Goal: Find specific fact: Find specific page/section

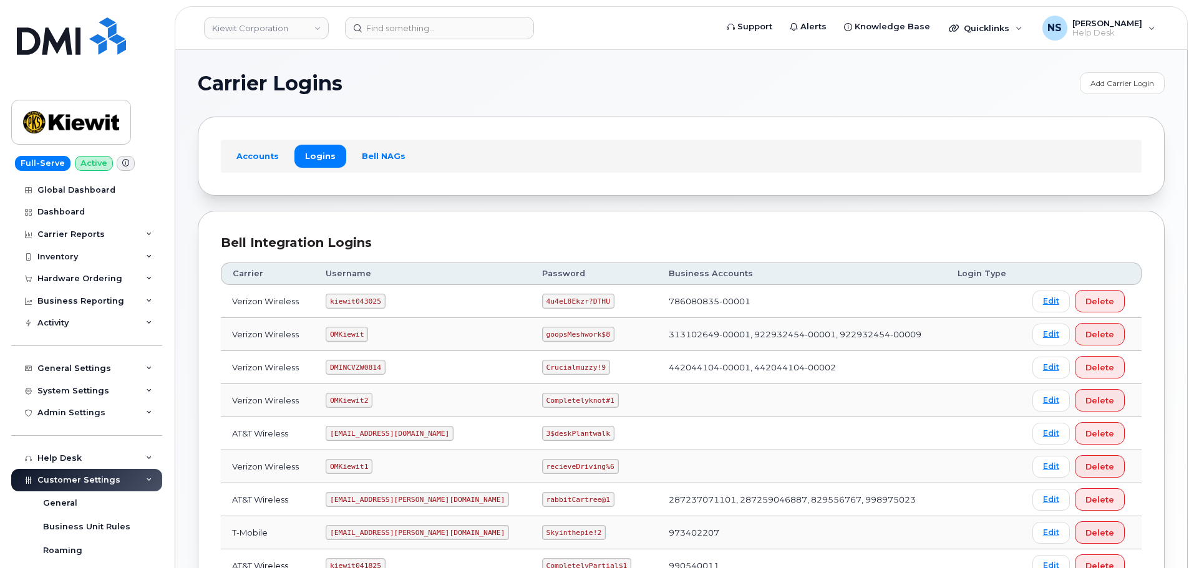
click at [644, 240] on div "Bell Integration Logins" at bounding box center [681, 243] width 921 height 18
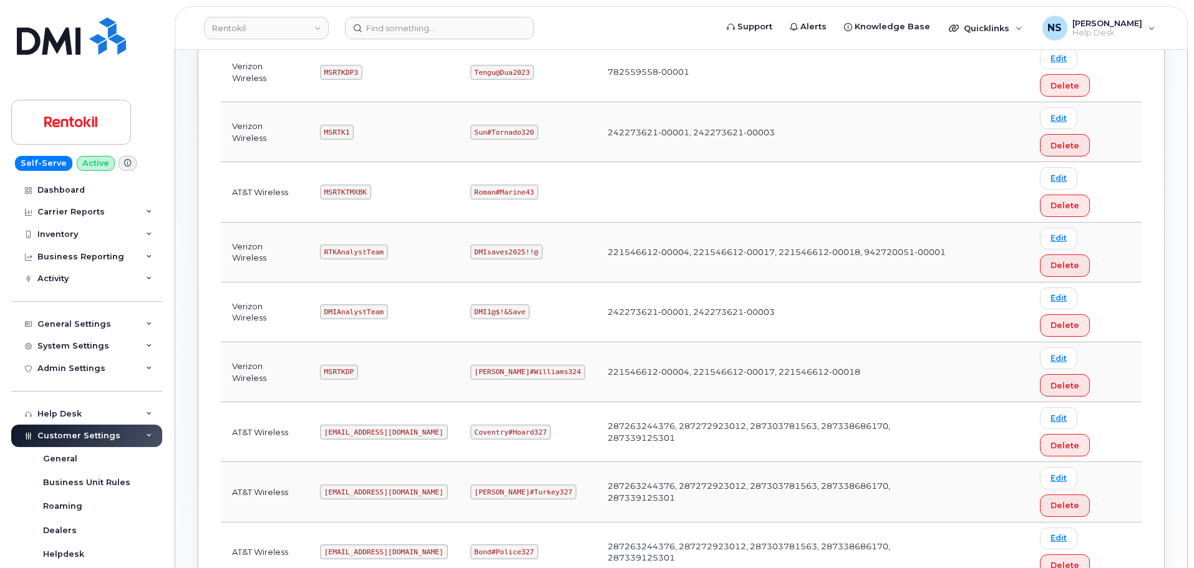
scroll to position [312, 0]
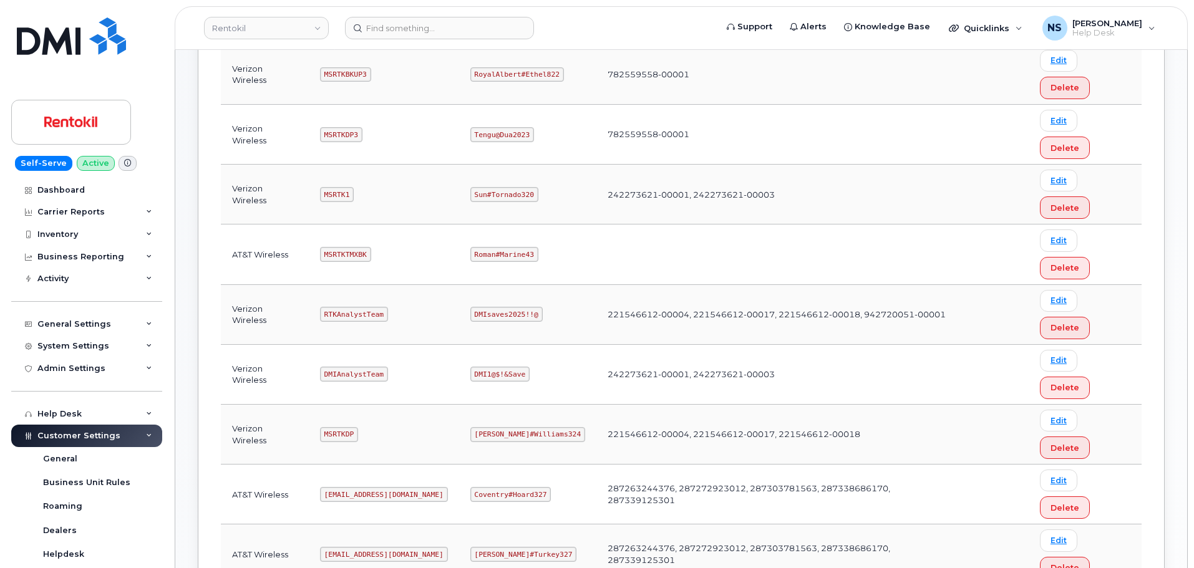
click at [369, 487] on code "[EMAIL_ADDRESS][DOMAIN_NAME]" at bounding box center [384, 494] width 128 height 15
click at [369, 487] on code "Ms-rentokil@dminc.com" at bounding box center [384, 494] width 128 height 15
copy code "Ms-rentokil@dminc.com"
click at [504, 487] on code "Coventry#Hoard327" at bounding box center [510, 494] width 81 height 15
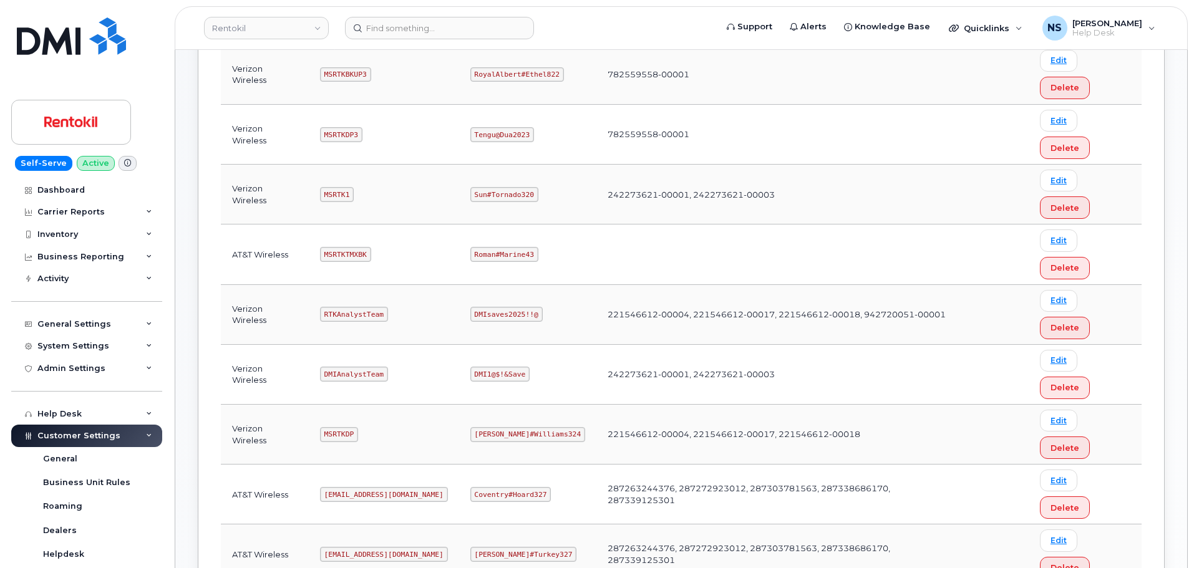
click at [503, 487] on code "Coventry#Hoard327" at bounding box center [510, 494] width 81 height 15
copy code "Coventry#Hoard327"
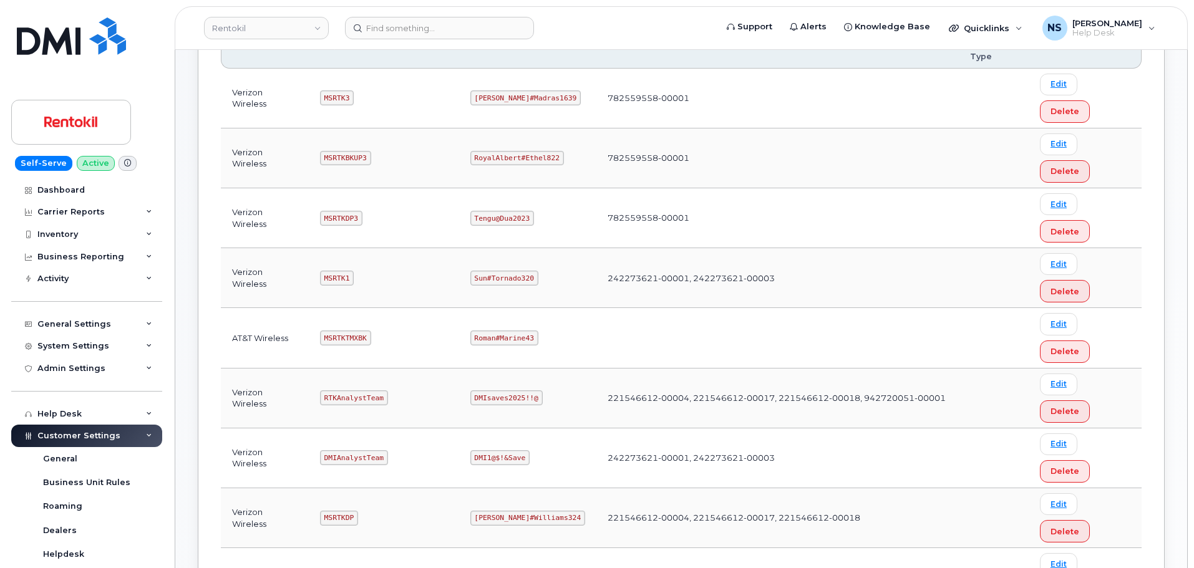
scroll to position [62, 0]
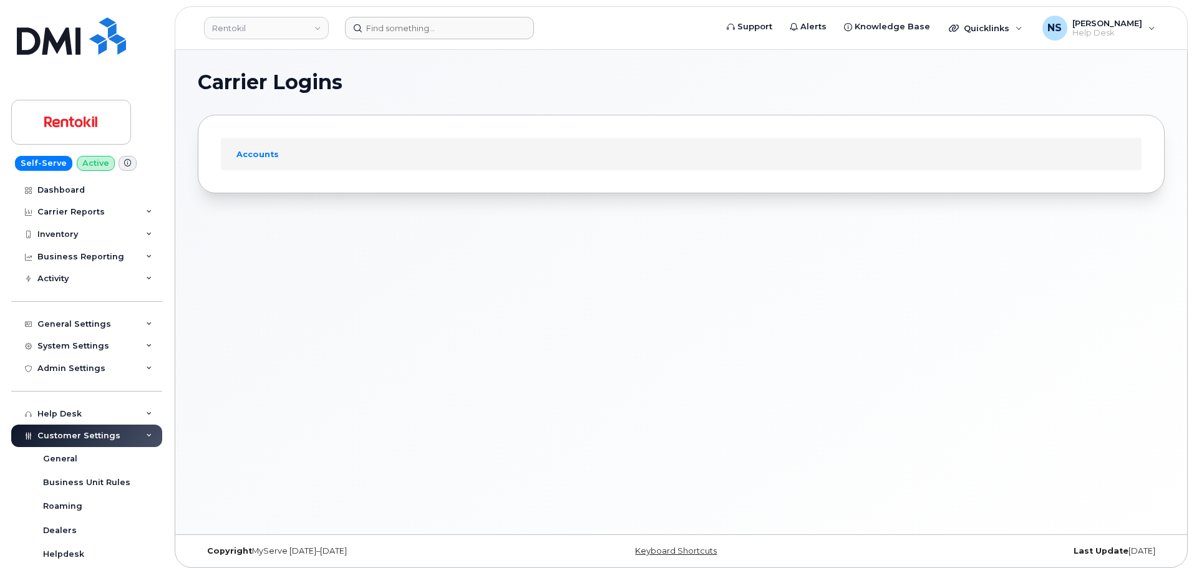
drag, startPoint x: 505, startPoint y: 17, endPoint x: 462, endPoint y: 28, distance: 43.9
click at [472, 28] on header "Rentokil Support Alerts Knowledge Base Quicklinks Suspend / Cancel Device Chang…" at bounding box center [681, 28] width 1013 height 44
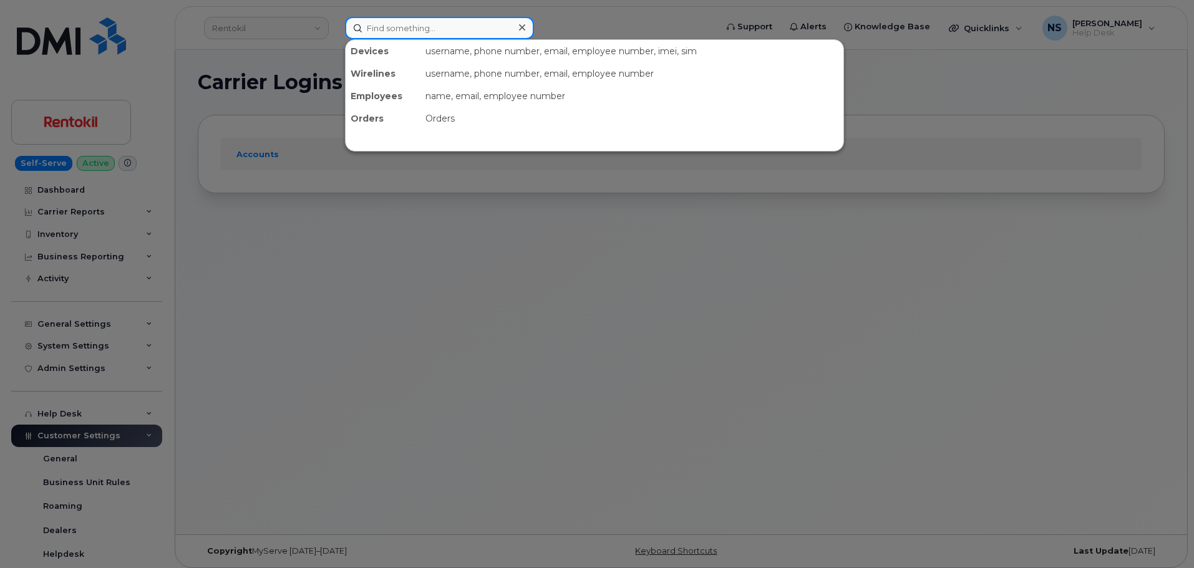
click at [462, 28] on input at bounding box center [439, 28] width 189 height 22
paste input "Ruth Snyder"
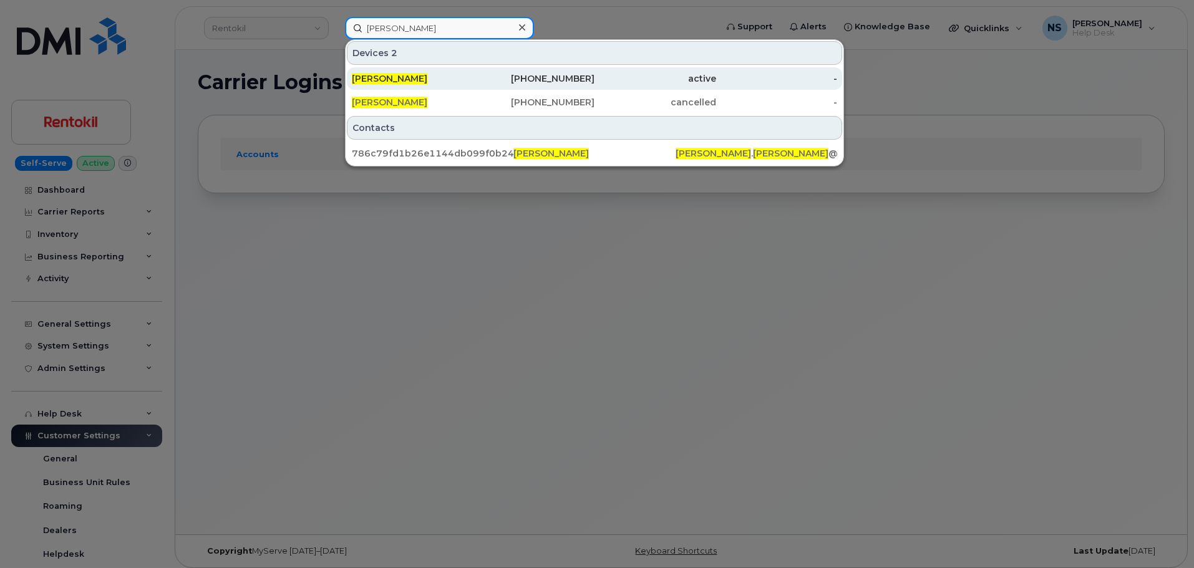
type input "[PERSON_NAME]"
click at [503, 80] on div "346-620-9050" at bounding box center [534, 78] width 122 height 12
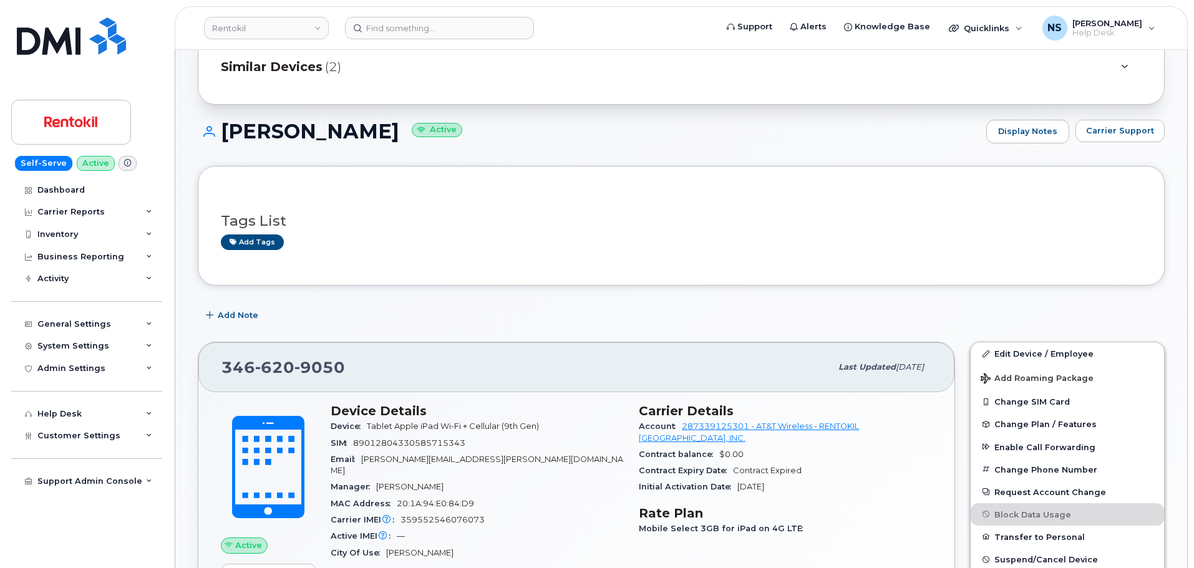
scroll to position [187, 0]
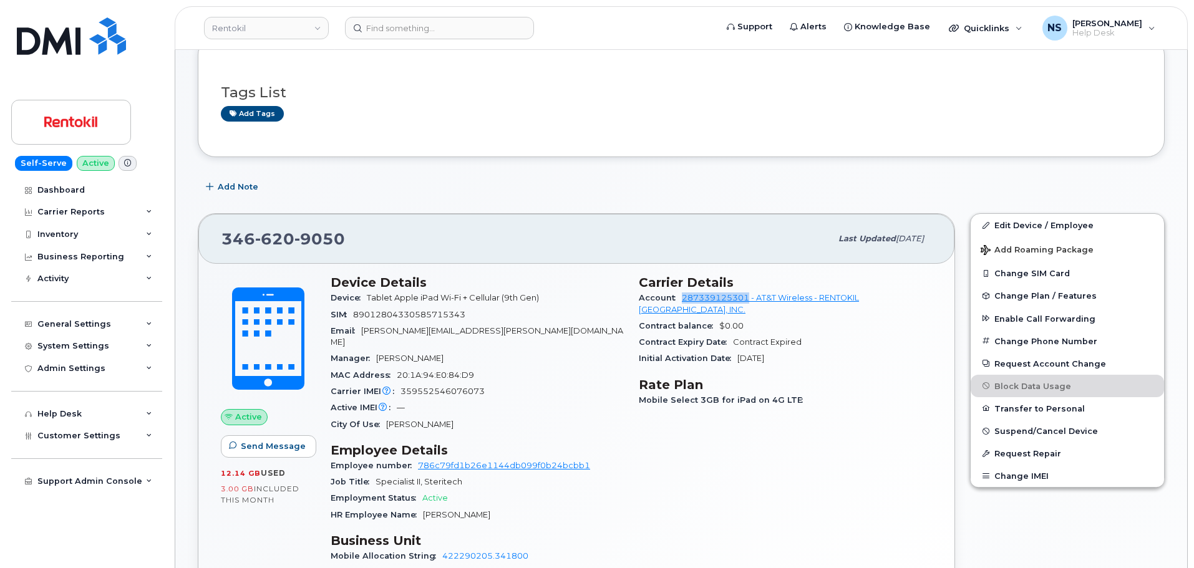
drag, startPoint x: 677, startPoint y: 296, endPoint x: 748, endPoint y: 296, distance: 70.5
click at [748, 296] on div "Account 287339125301 - AT&T Wireless - RENTOKIL NORTH AMERICA, INC." at bounding box center [785, 304] width 293 height 28
copy link "287339125301"
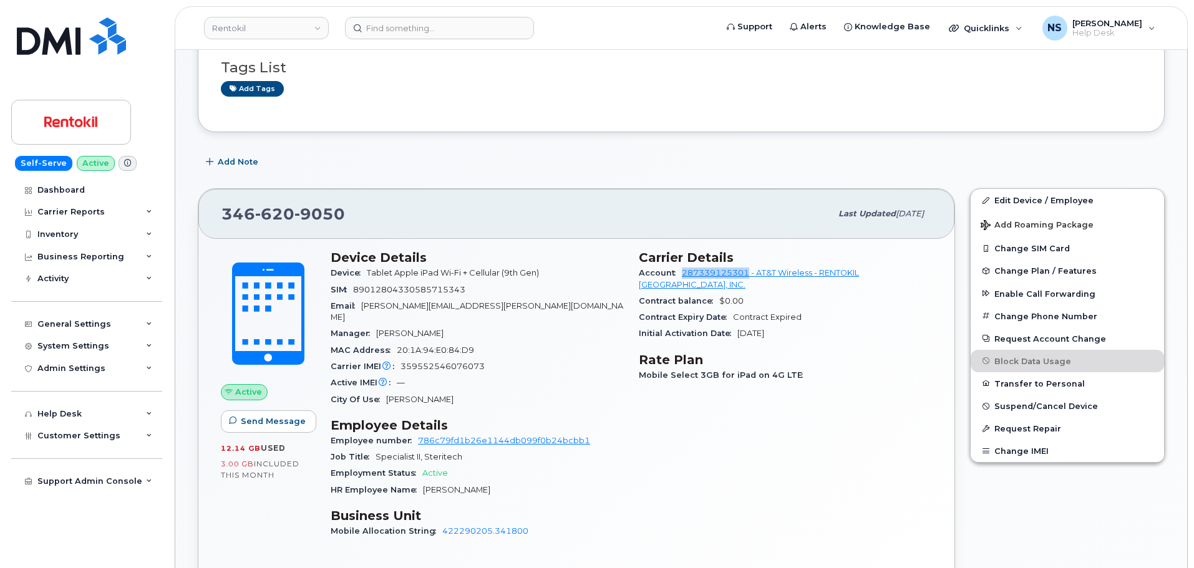
scroll to position [0, 0]
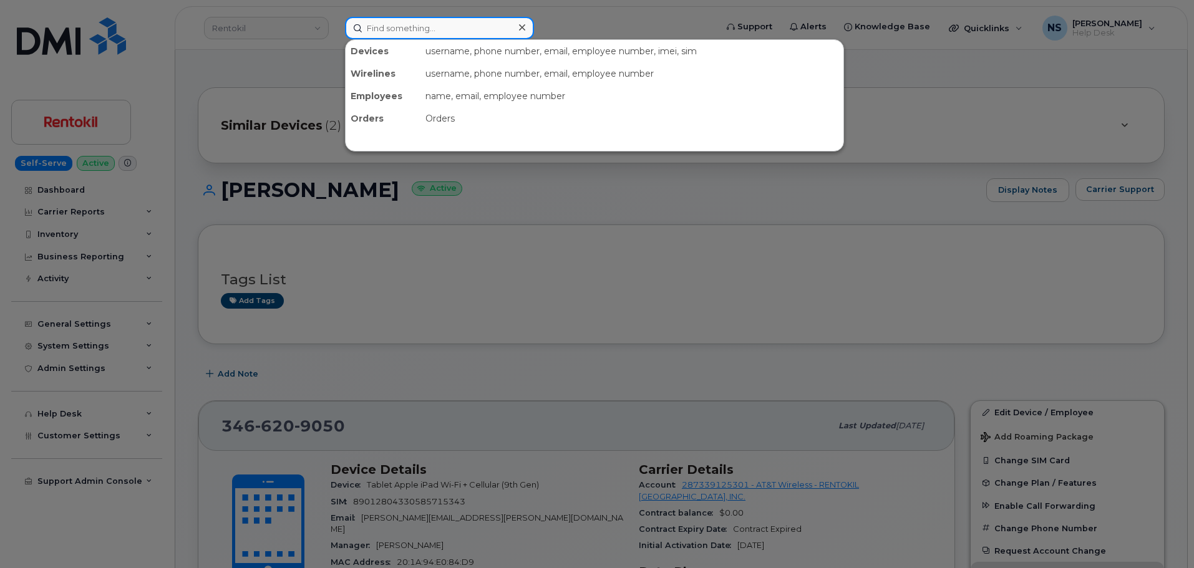
click at [411, 25] on input at bounding box center [439, 28] width 189 height 22
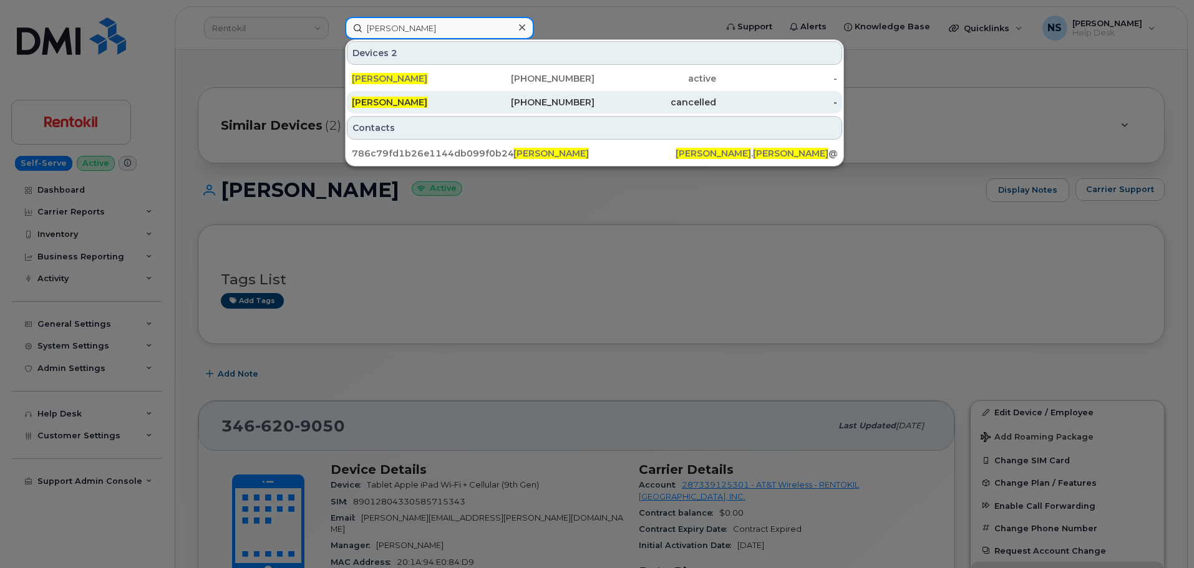
type input "[PERSON_NAME]"
click at [503, 100] on div "346-857-7091" at bounding box center [534, 102] width 122 height 12
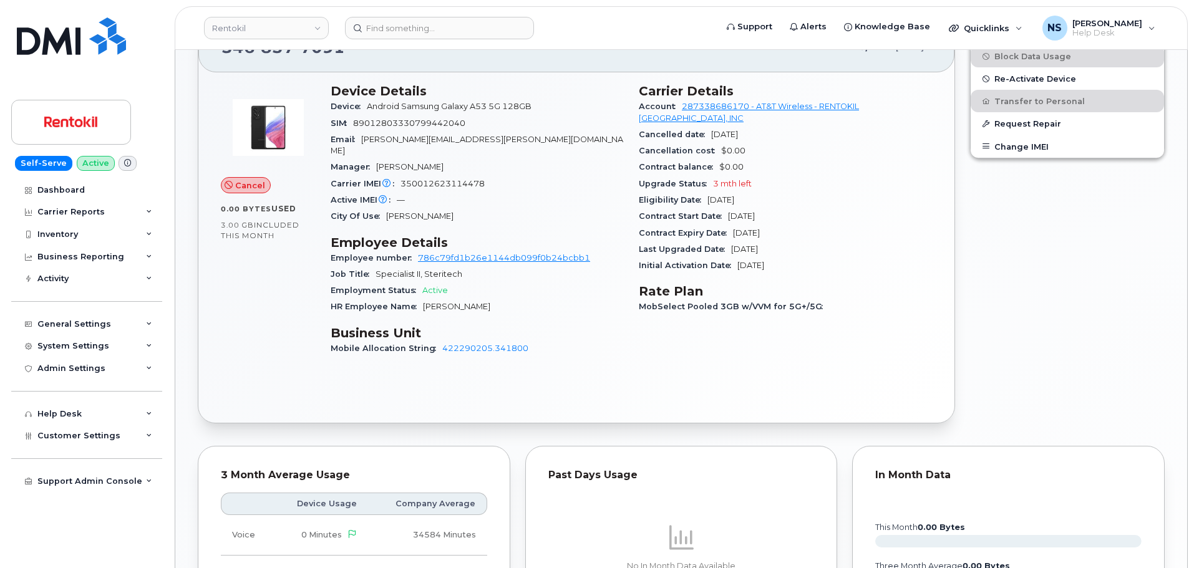
scroll to position [195, 0]
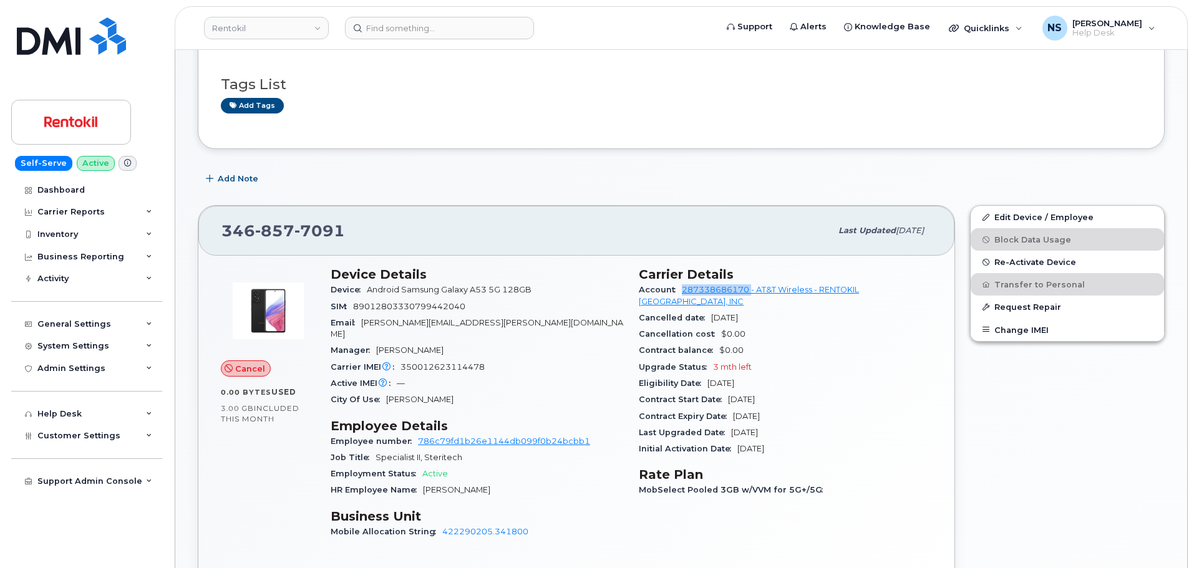
drag, startPoint x: 681, startPoint y: 290, endPoint x: 752, endPoint y: 294, distance: 71.9
click at [752, 294] on div "Account 287338686170 - AT&T Wireless - RENTOKIL [GEOGRAPHIC_DATA], INC" at bounding box center [785, 296] width 293 height 28
copy link "287338686170"
click at [1014, 267] on button "Re-Activate Device" at bounding box center [1067, 262] width 193 height 22
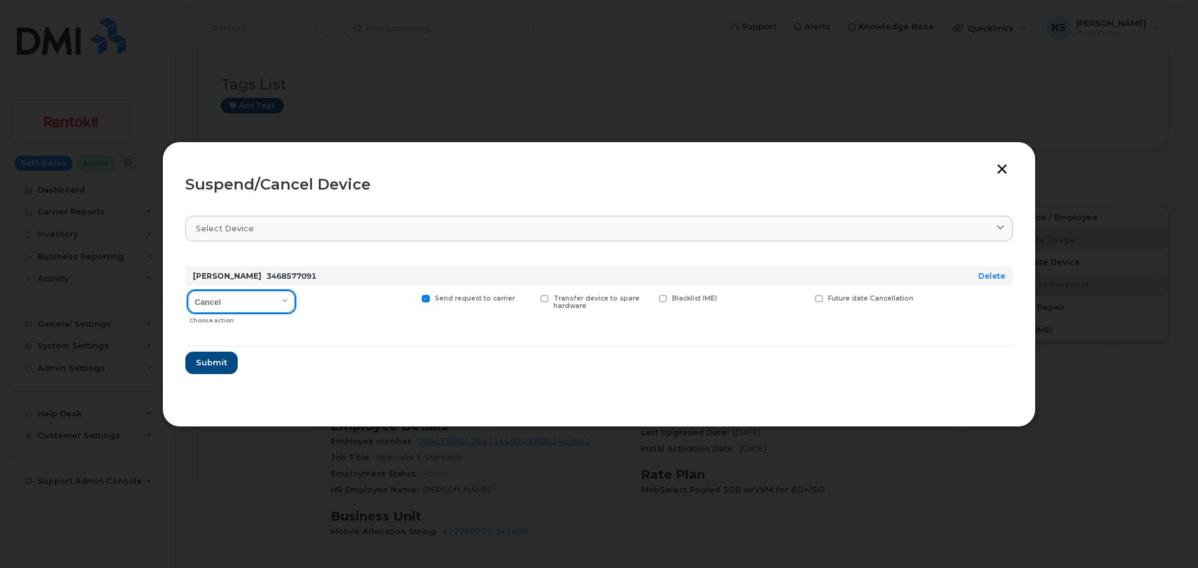
click at [268, 301] on select "Cancel Suspend - Reduced Rate Suspend - Full Rate Suspend - Lost Device/Stolen …" at bounding box center [241, 302] width 107 height 22
select select "[object Object]"
click at [188, 291] on select "Cancel Suspend - Reduced Rate Suspend - Full Rate Suspend - Lost Device/Stolen …" at bounding box center [241, 302] width 107 height 22
drag, startPoint x: 221, startPoint y: 364, endPoint x: 283, endPoint y: 381, distance: 64.2
click at [221, 363] on span "Submit" at bounding box center [210, 363] width 31 height 12
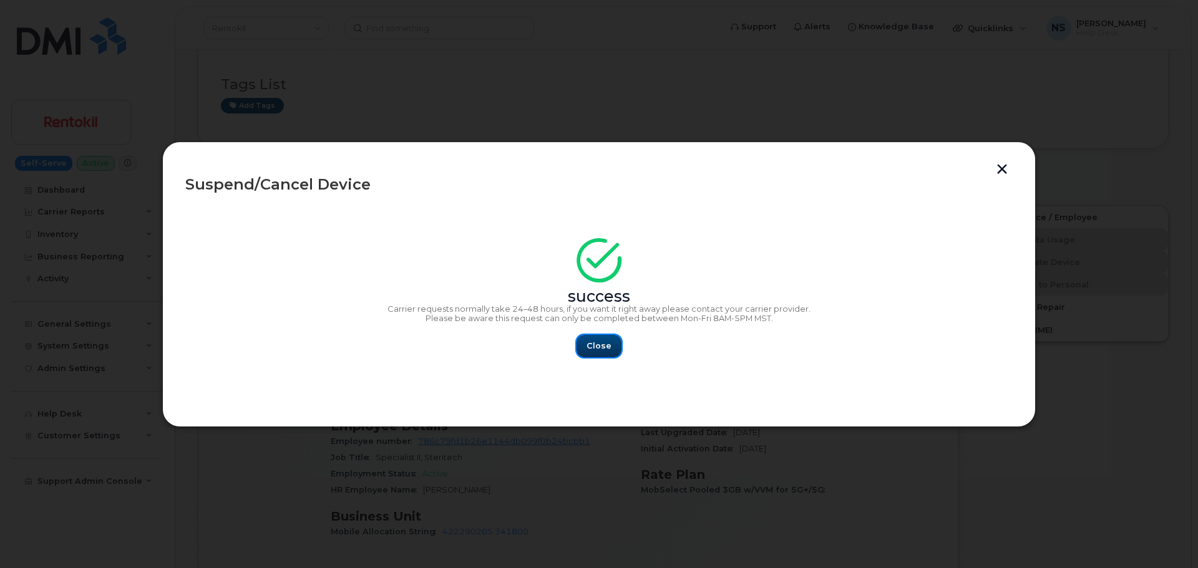
click at [610, 350] on button "Close" at bounding box center [598, 346] width 45 height 22
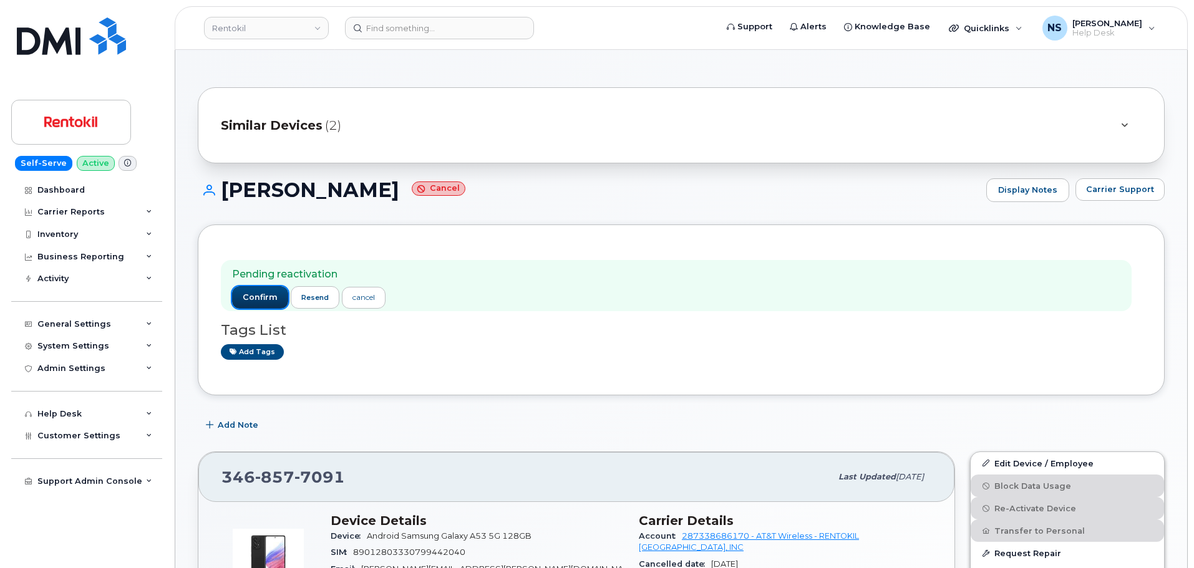
click at [271, 293] on span "confirm" at bounding box center [260, 297] width 35 height 11
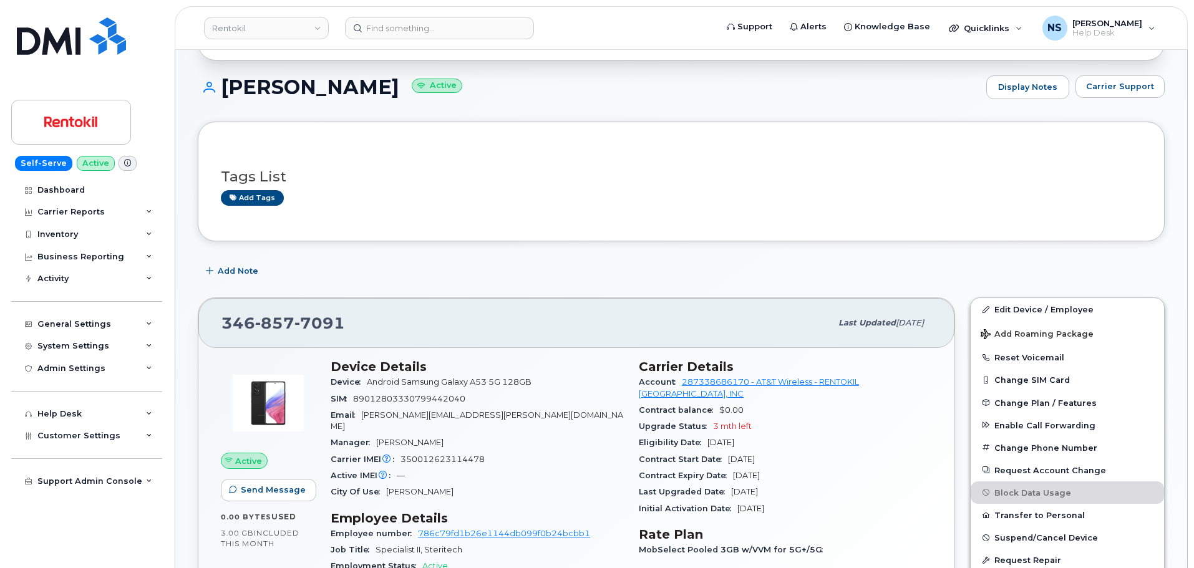
scroll to position [125, 0]
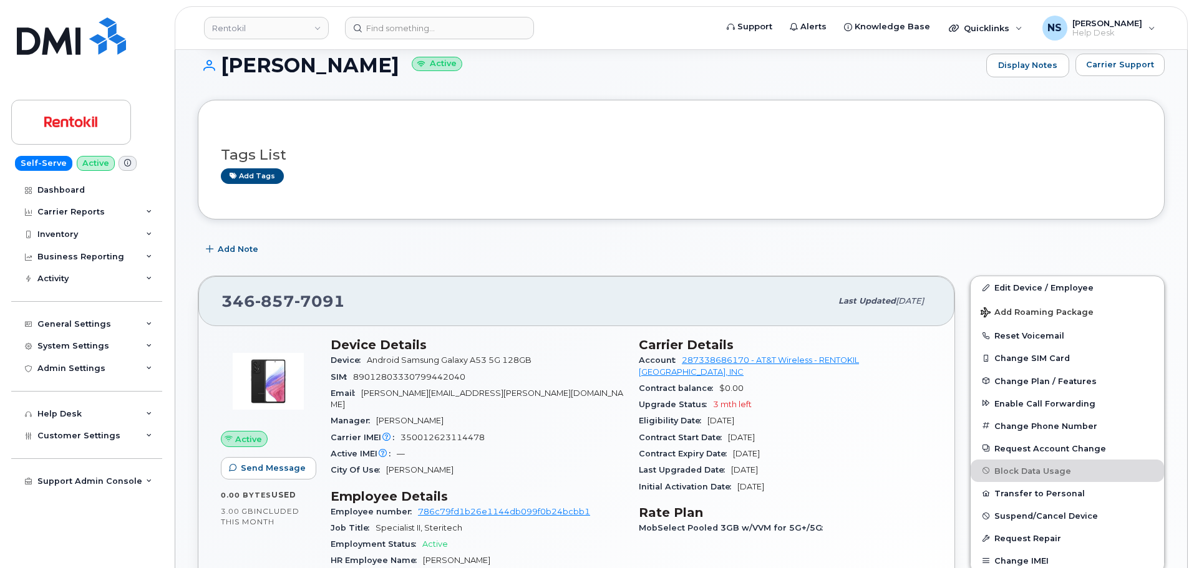
click at [278, 304] on span "857" at bounding box center [274, 301] width 39 height 19
click at [277, 304] on span "857" at bounding box center [274, 301] width 39 height 19
copy span "346 857 7091"
click at [469, 433] on span "350012623114478" at bounding box center [443, 437] width 84 height 9
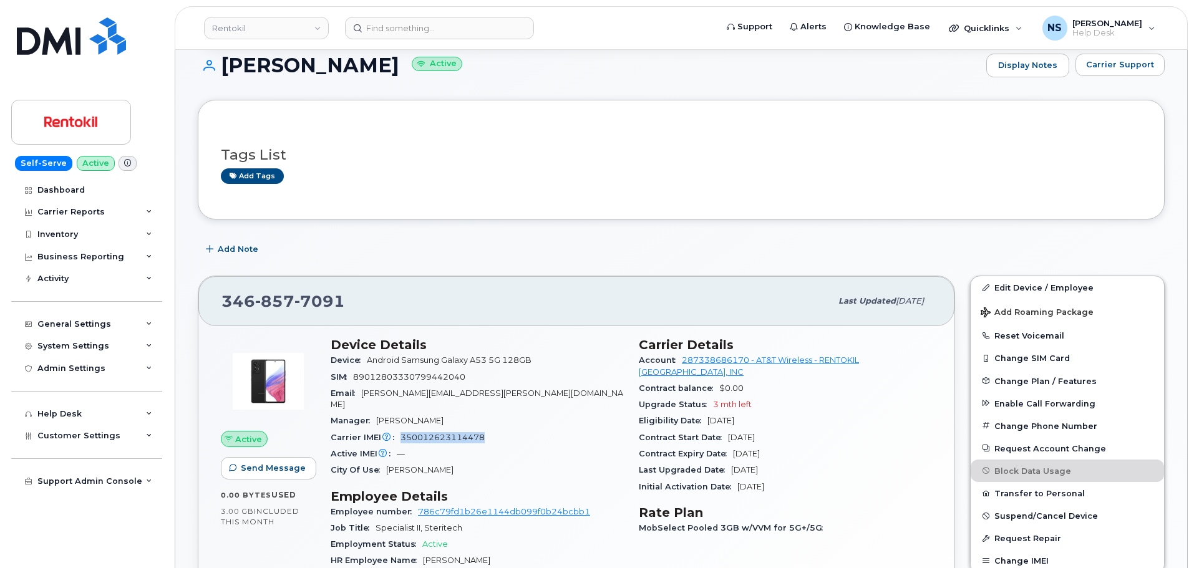
click at [469, 433] on span "350012623114478" at bounding box center [443, 437] width 84 height 9
copy span "350012623114478"
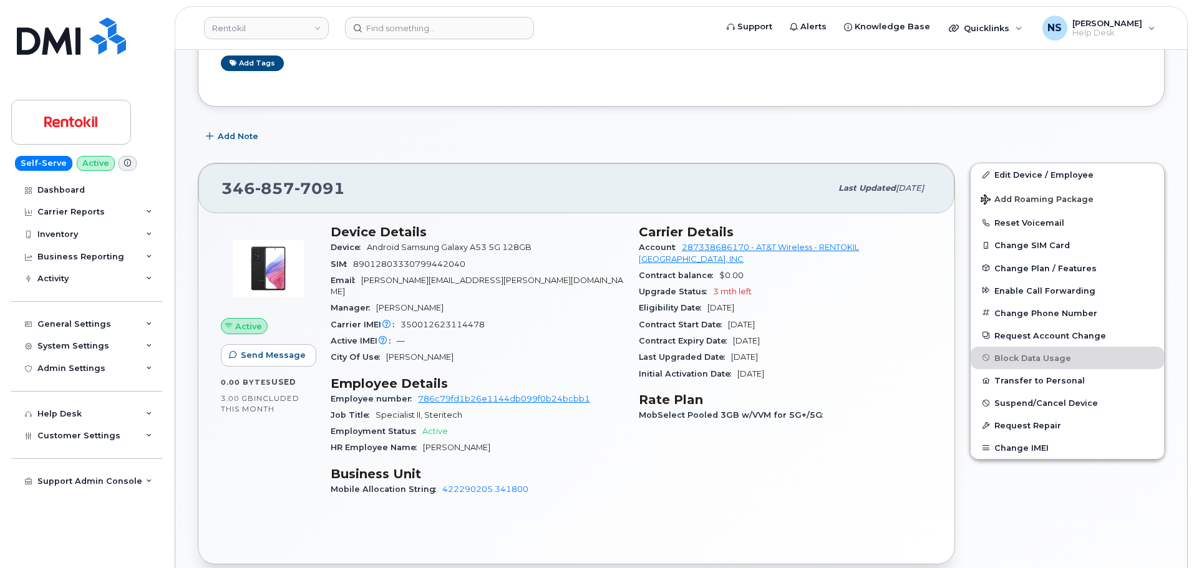
scroll to position [250, 0]
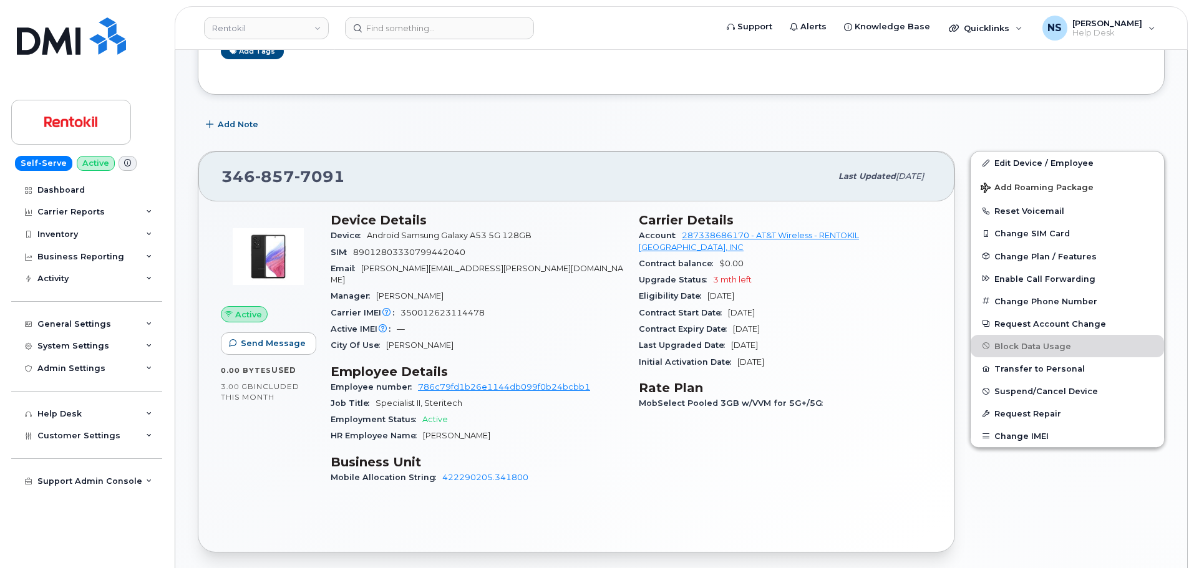
click at [542, 305] on div "Carrier IMEI Carrier IMEI is reported during the last billing cycle or change o…" at bounding box center [477, 313] width 293 height 16
click at [423, 248] on span "89012803330799442040" at bounding box center [409, 252] width 112 height 9
copy span "89012803330799442040"
click at [263, 169] on span "857" at bounding box center [274, 176] width 39 height 19
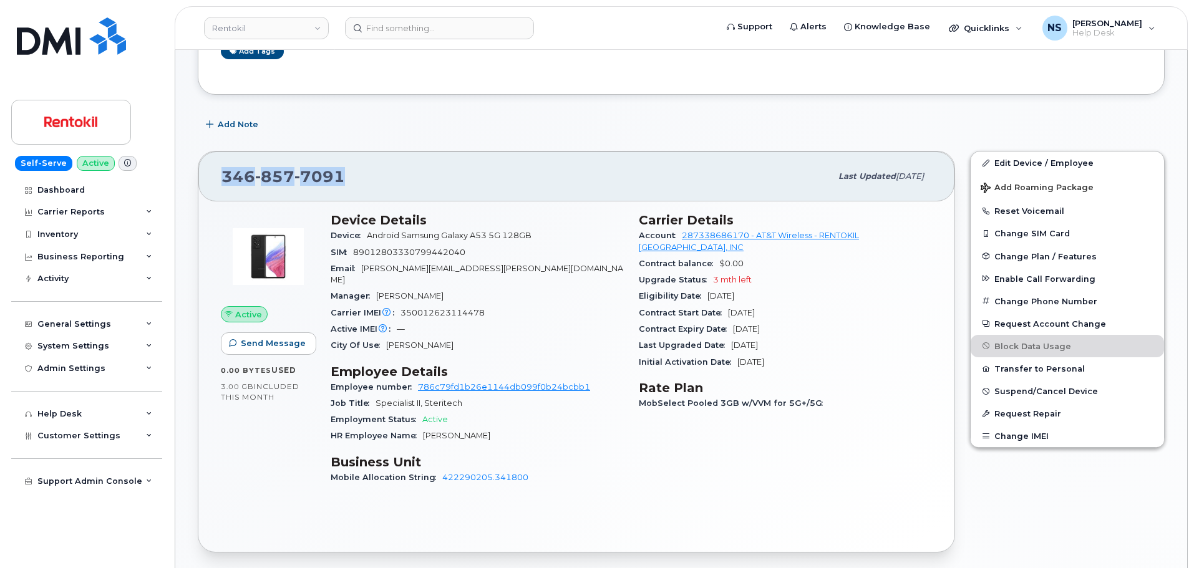
click at [263, 169] on span "857" at bounding box center [274, 176] width 39 height 19
copy span "346 857 7091"
drag, startPoint x: 432, startPoint y: 247, endPoint x: 433, endPoint y: 237, distance: 10.0
click at [433, 243] on section "Device Details Device Android Samsung Galaxy A53 5G 128GB SIM 89012803330799442…" at bounding box center [477, 283] width 293 height 141
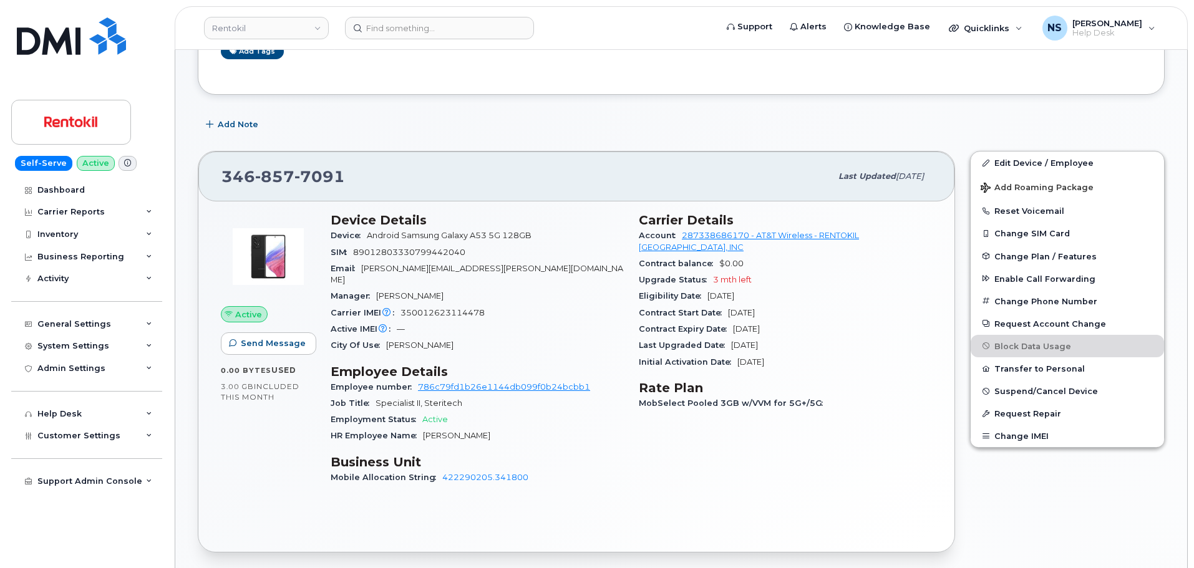
click at [442, 257] on div "SIM 89012803330799442040" at bounding box center [477, 253] width 293 height 16
copy span "89012803330799442040"
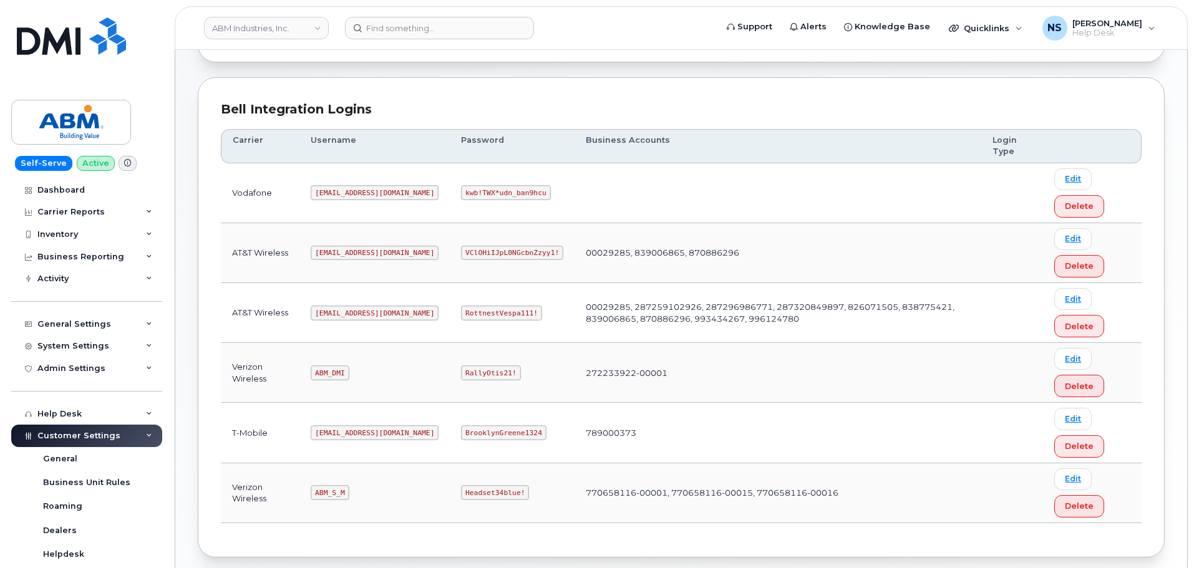
scroll to position [195, 0]
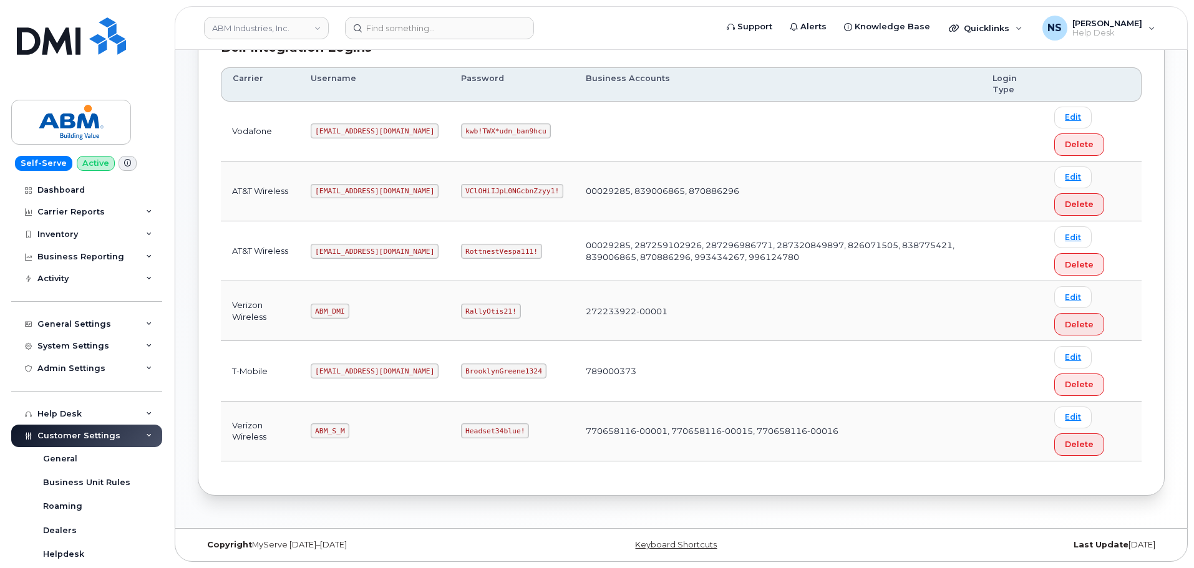
click at [333, 254] on code "[EMAIL_ADDRESS][DOMAIN_NAME]" at bounding box center [375, 251] width 128 height 15
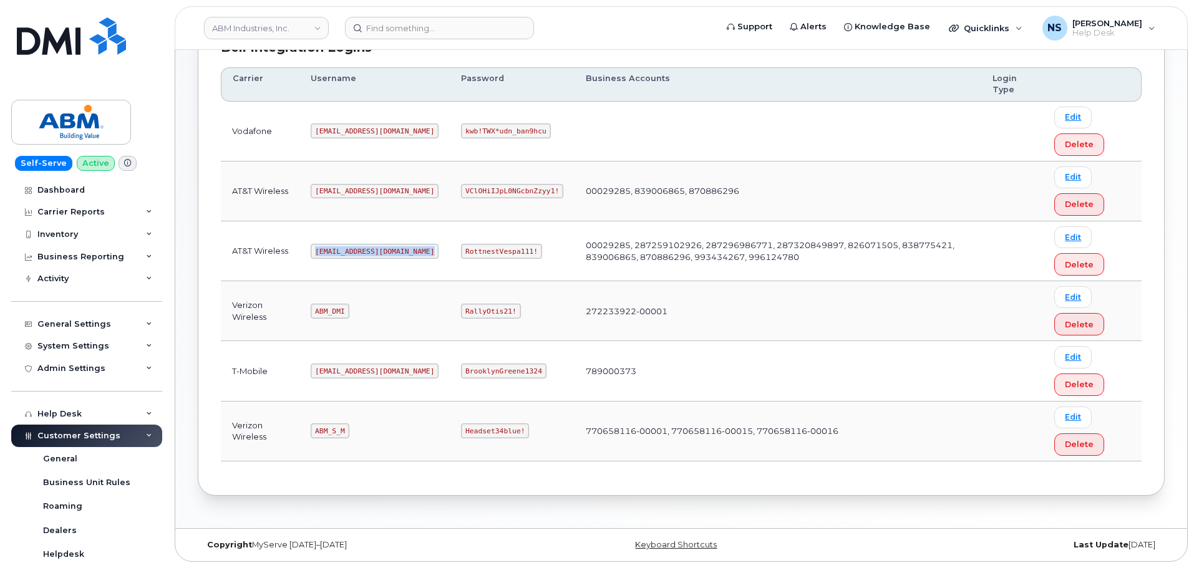
copy code "[EMAIL_ADDRESS][DOMAIN_NAME]"
click at [467, 252] on code "RottnestVespa111!" at bounding box center [501, 251] width 81 height 15
copy code "RottnestVespa111!"
